Goal: Check status: Check status

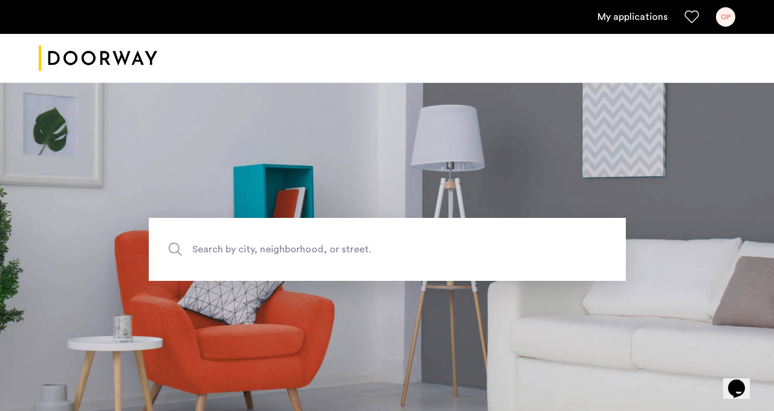
click at [613, 22] on link "My applications" at bounding box center [633, 17] width 70 height 15
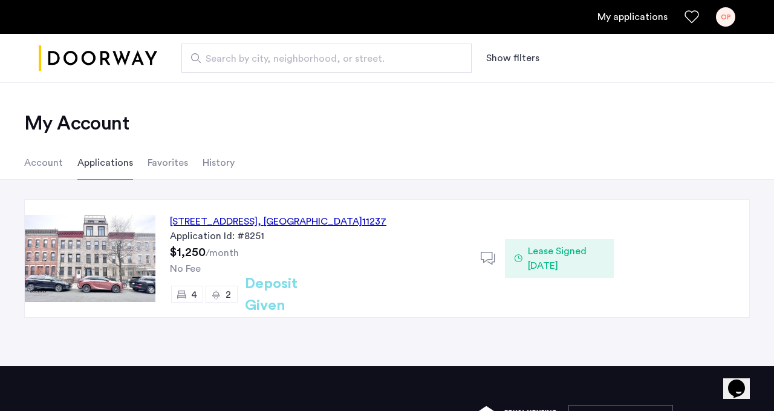
click at [290, 218] on div "294 Grove Street, Unit 4, Brooklyn , NY 11237" at bounding box center [278, 221] width 217 height 15
click at [536, 246] on span "Lease Signed 08/14/2025" at bounding box center [566, 258] width 76 height 29
click at [519, 256] on icon at bounding box center [519, 258] width 8 height 10
click at [296, 223] on div "294 Grove Street, Unit 4, Brooklyn , NY 11237" at bounding box center [278, 221] width 217 height 15
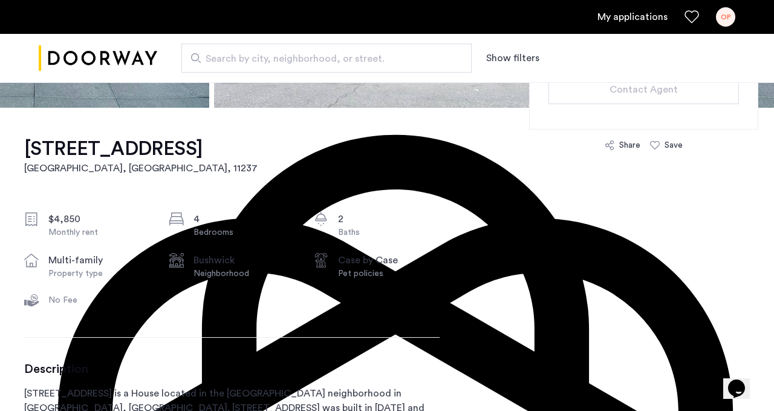
scroll to position [338, 0]
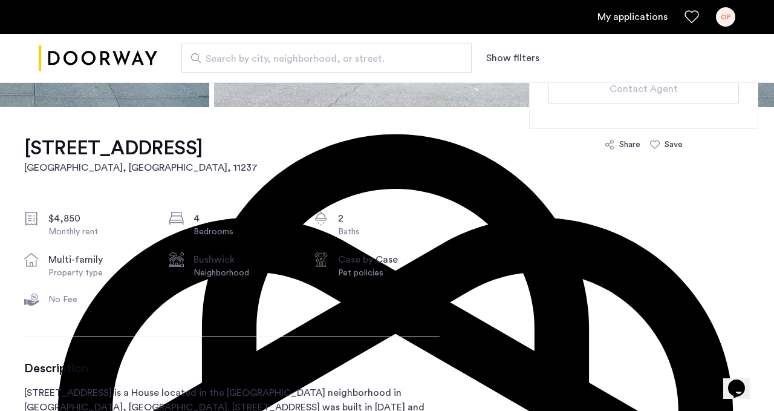
click at [71, 295] on div "No Fee" at bounding box center [99, 299] width 102 height 12
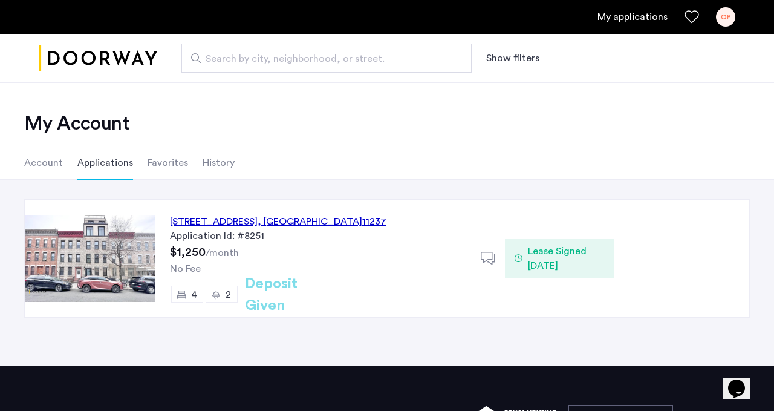
click at [46, 164] on li "Account" at bounding box center [43, 163] width 39 height 34
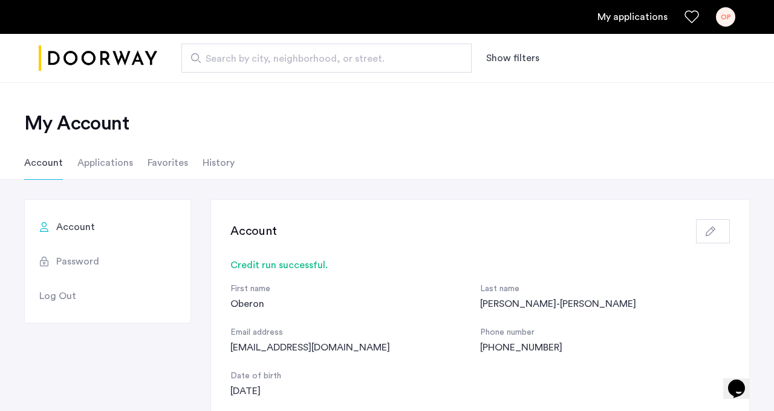
click at [657, 19] on link "My applications" at bounding box center [633, 17] width 70 height 15
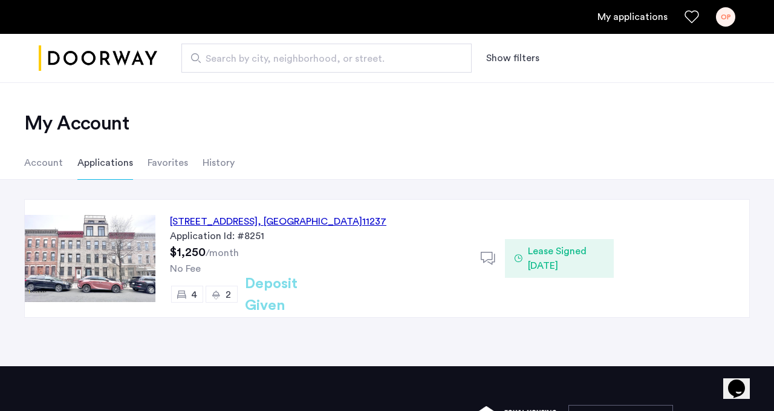
click at [723, 15] on div "OP" at bounding box center [725, 16] width 19 height 19
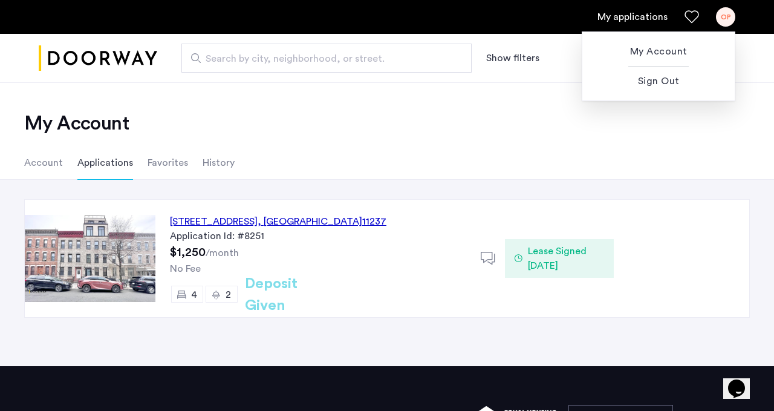
click at [515, 148] on div at bounding box center [387, 205] width 774 height 411
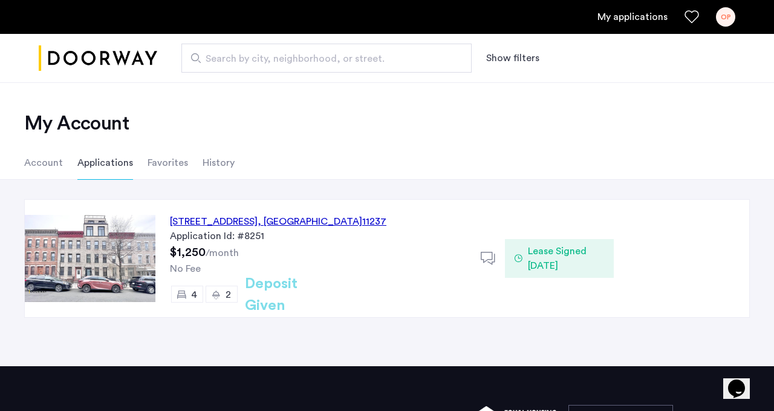
click at [308, 215] on div "294 Grove Street, Unit 4, Brooklyn , NY 11237" at bounding box center [278, 221] width 217 height 15
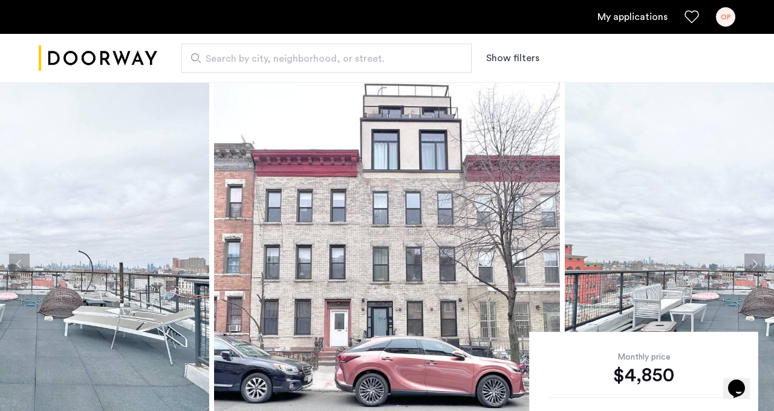
click at [732, 16] on div "OP" at bounding box center [725, 16] width 19 height 19
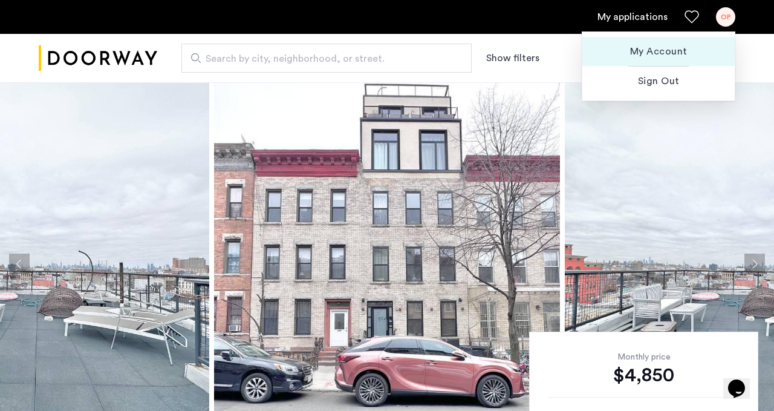
click at [688, 49] on span "My Account" at bounding box center [658, 51] width 133 height 15
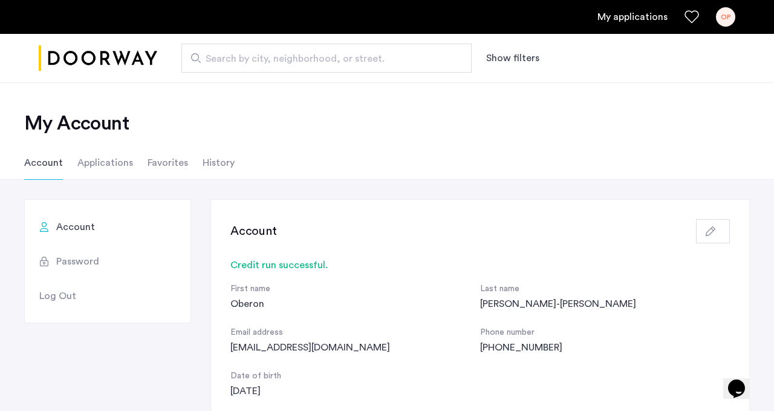
click at [123, 174] on li "Applications" at bounding box center [105, 163] width 56 height 34
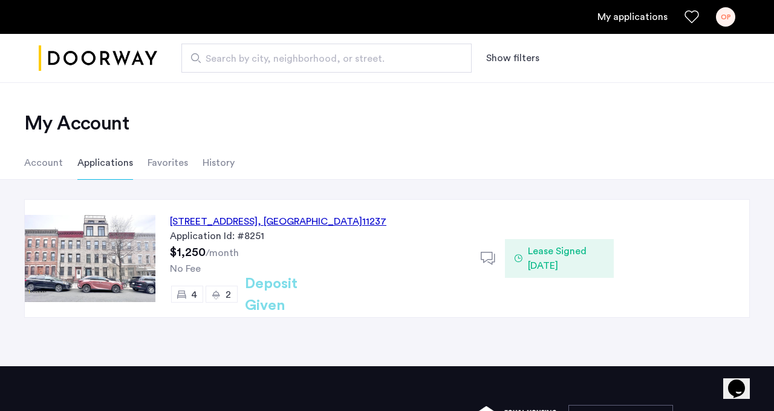
click at [254, 137] on div "My Account Account Applications Favorites History" at bounding box center [387, 130] width 774 height 97
